Goal: Find specific page/section: Find specific page/section

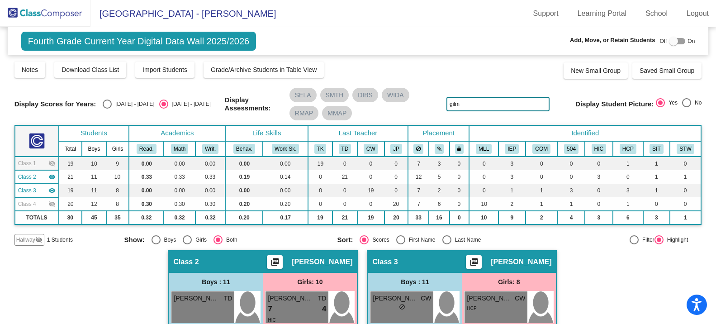
click at [55, 14] on img at bounding box center [45, 13] width 91 height 27
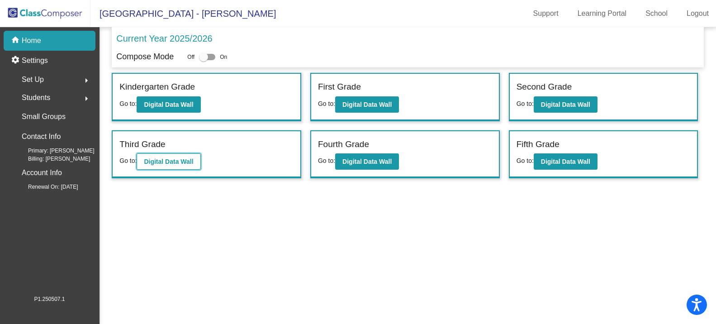
click at [165, 164] on b "Digital Data Wall" at bounding box center [168, 161] width 49 height 7
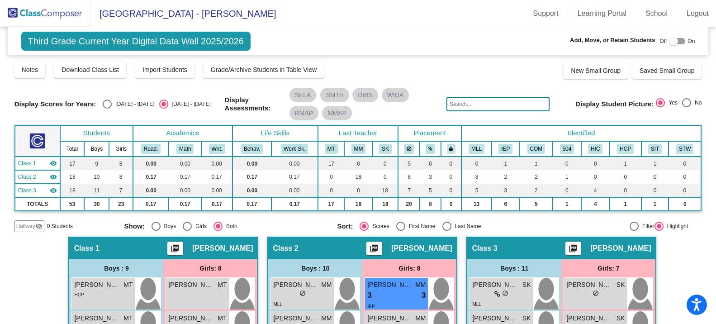
click at [453, 107] on input "text" at bounding box center [498, 104] width 103 height 14
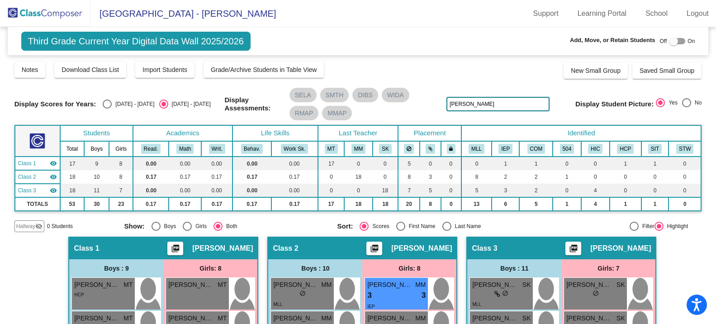
type input "[PERSON_NAME]"
click at [380, 281] on span "[PERSON_NAME]" at bounding box center [389, 285] width 45 height 10
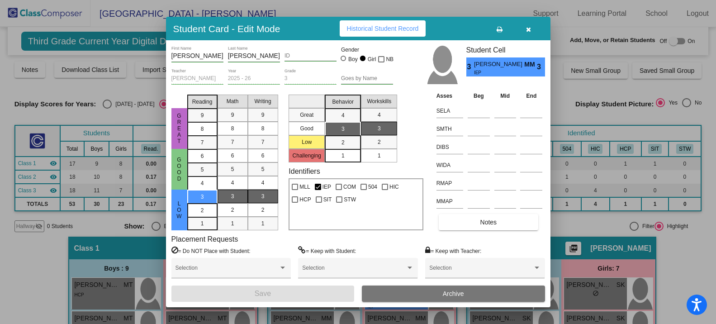
click at [528, 30] on icon "button" at bounding box center [528, 29] width 5 height 6
